Goal: Information Seeking & Learning: Learn about a topic

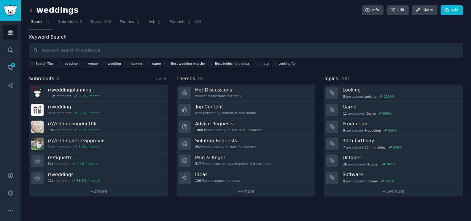
click at [32, 11] on icon at bounding box center [31, 10] width 6 height 6
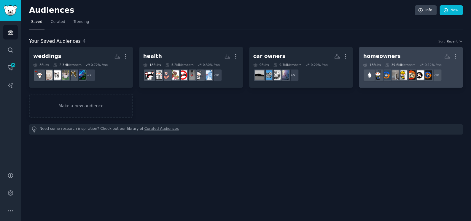
click at [387, 59] on div "homeowners" at bounding box center [381, 56] width 37 height 7
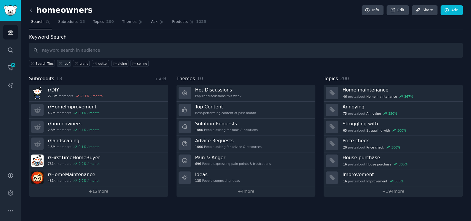
click at [63, 63] on div "roof" at bounding box center [66, 63] width 6 height 4
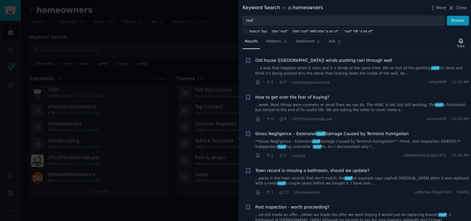
scroll to position [81, 0]
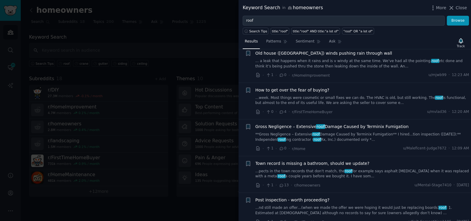
click at [270, 134] on link "**Gross Negligence – Extensive roof Damage Caused by Terminix Fumigation** I hi…" at bounding box center [362, 137] width 214 height 10
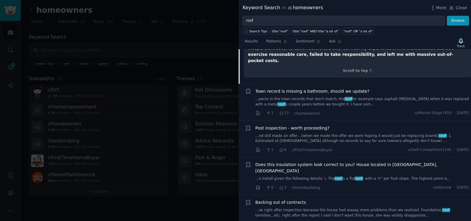
scroll to position [393, 0]
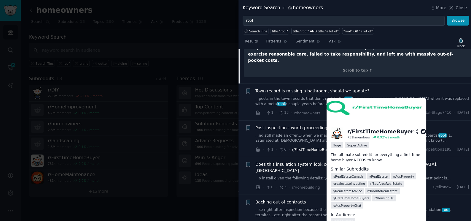
click at [298, 147] on span "r/FirstTimeHomeBuyer" at bounding box center [312, 149] width 41 height 4
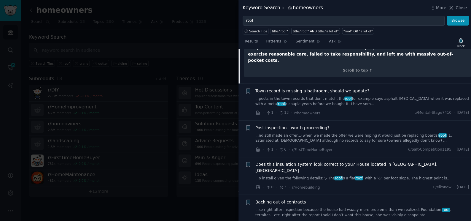
click at [287, 133] on link "...nd still made an offer…(when we made the offer we were hoping it would just …" at bounding box center [362, 138] width 214 height 10
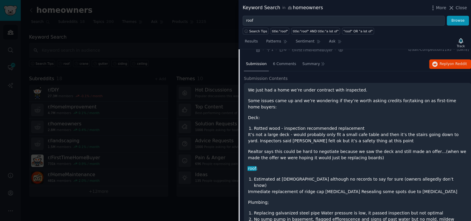
scroll to position [169, 0]
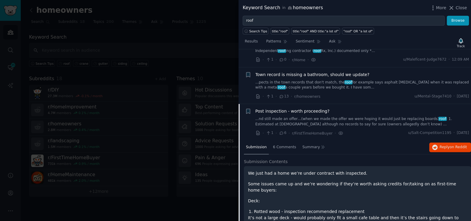
click at [440, 141] on div "Submission 6 Comments Summary Reply on Reddit" at bounding box center [357, 147] width 227 height 14
click at [434, 144] on icon "button" at bounding box center [434, 146] width 5 height 5
click at [168, 31] on div at bounding box center [235, 110] width 471 height 221
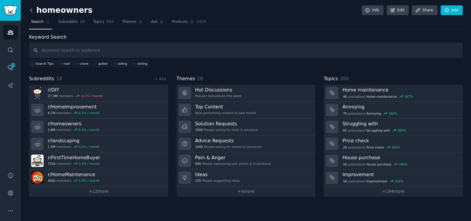
click at [34, 11] on icon at bounding box center [31, 10] width 6 height 6
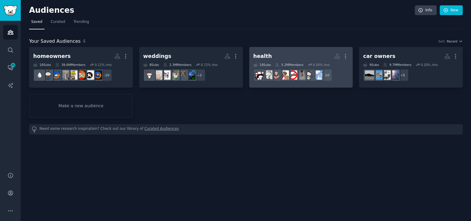
click at [281, 51] on h2 "health More" at bounding box center [301, 56] width 96 height 10
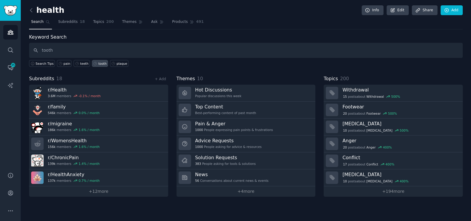
type input "tooth"
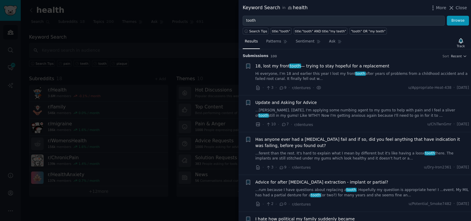
click at [91, 48] on div at bounding box center [235, 110] width 471 height 221
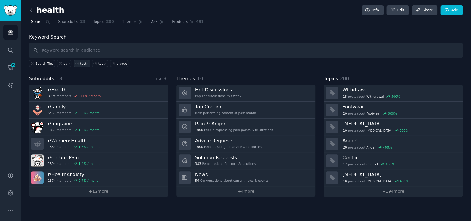
click at [80, 63] on div "teeth" at bounding box center [84, 63] width 8 height 4
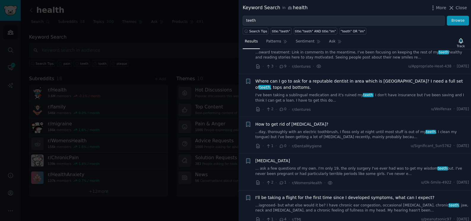
scroll to position [243, 0]
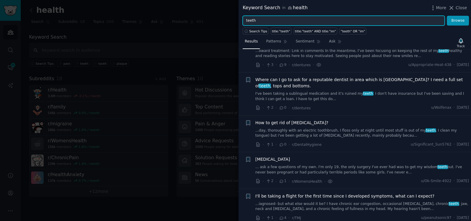
click at [267, 18] on input "teeth" at bounding box center [344, 21] width 202 height 10
drag, startPoint x: 273, startPoint y: 18, endPoint x: 201, endPoint y: 24, distance: 72.6
click at [201, 24] on div "Keyword Search in health More Close teeth Browse Search Tips title:"teeth" titl…" at bounding box center [235, 110] width 471 height 221
type input "veneer"
click at [447, 16] on button "Browse" at bounding box center [458, 21] width 22 height 10
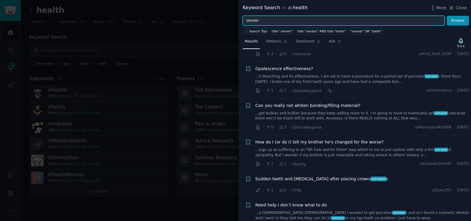
scroll to position [108, 0]
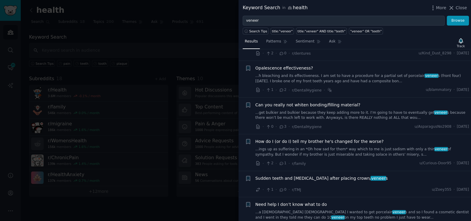
click at [326, 177] on span "Sudden teeth and [MEDICAL_DATA] after placing crown/ veneer s" at bounding box center [321, 178] width 133 height 6
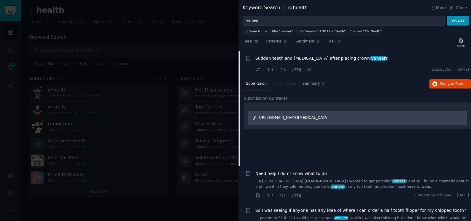
scroll to position [229, 0]
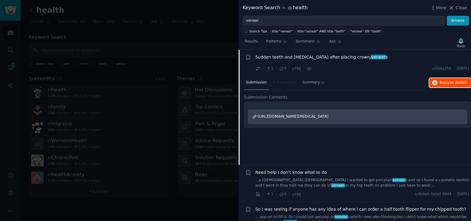
click at [438, 82] on button "Reply on Reddit" at bounding box center [450, 82] width 42 height 9
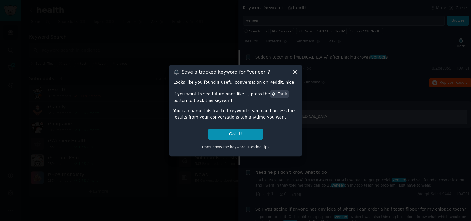
click at [295, 74] on icon at bounding box center [295, 72] width 6 height 6
